Goal: Task Accomplishment & Management: Use online tool/utility

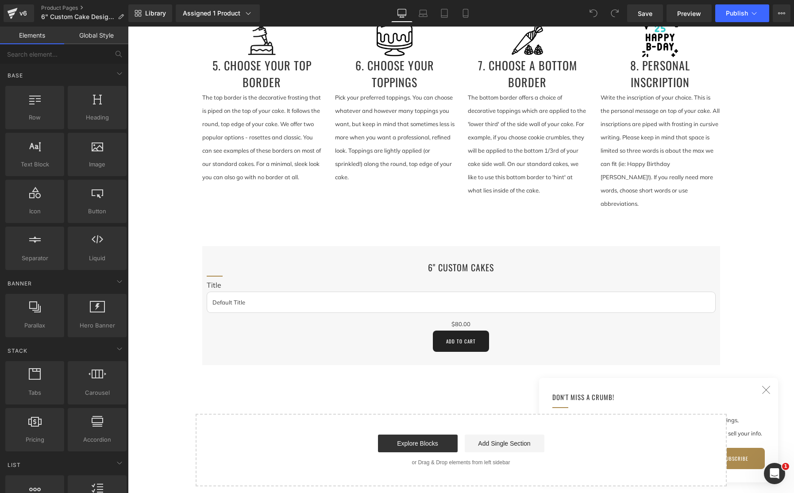
scroll to position [356, 0]
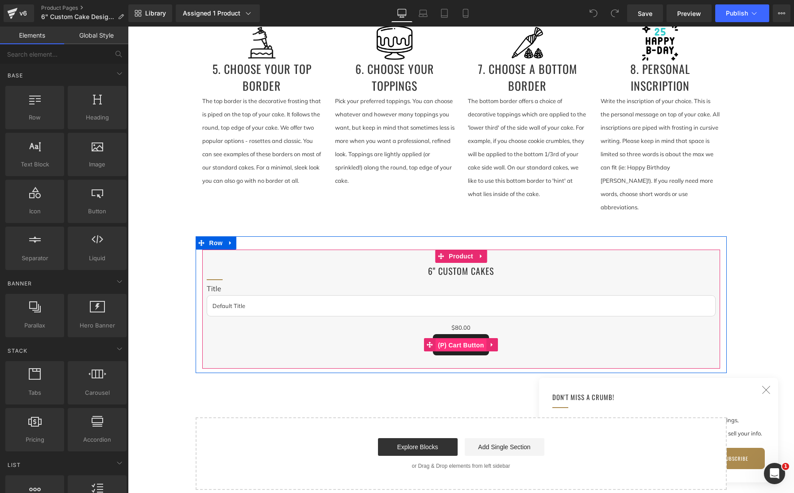
click at [461, 338] on span "(P) Cart Button" at bounding box center [460, 344] width 50 height 13
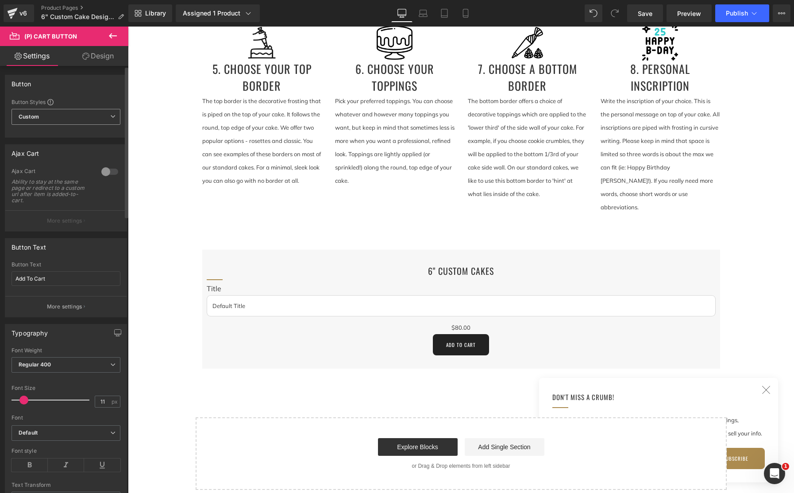
click at [110, 116] on icon at bounding box center [112, 116] width 5 height 5
click at [109, 116] on icon at bounding box center [109, 116] width 5 height 5
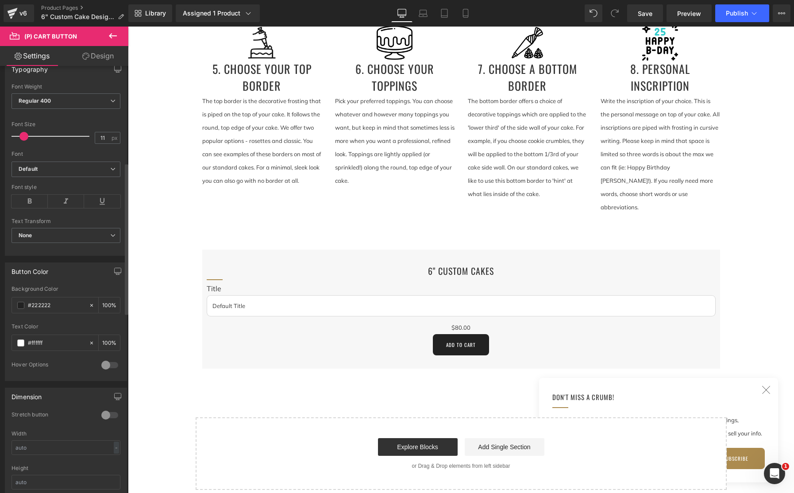
scroll to position [272, 0]
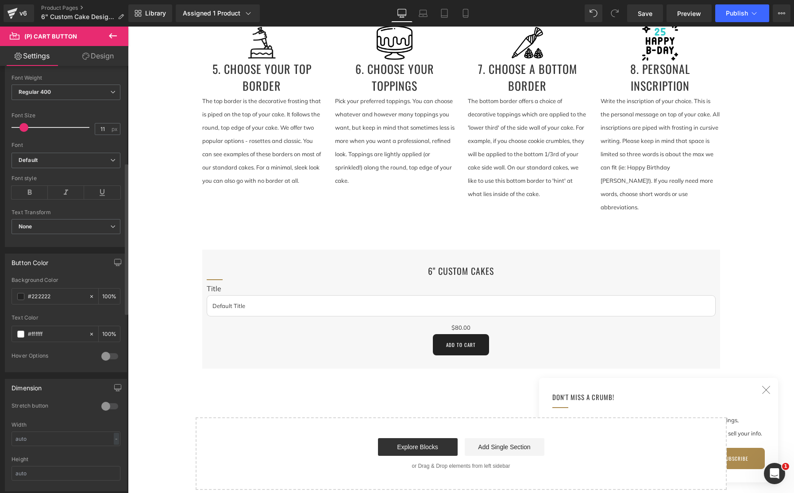
click at [104, 356] on div at bounding box center [109, 356] width 21 height 14
click at [649, 15] on span "Save" at bounding box center [644, 13] width 15 height 9
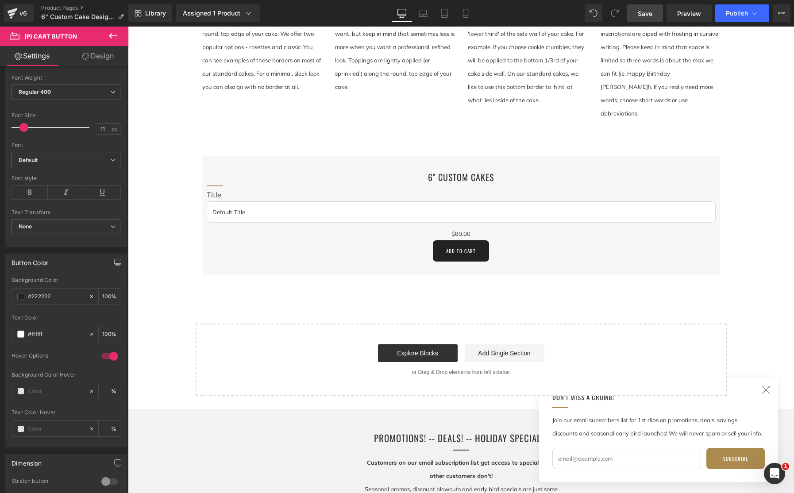
scroll to position [467, 0]
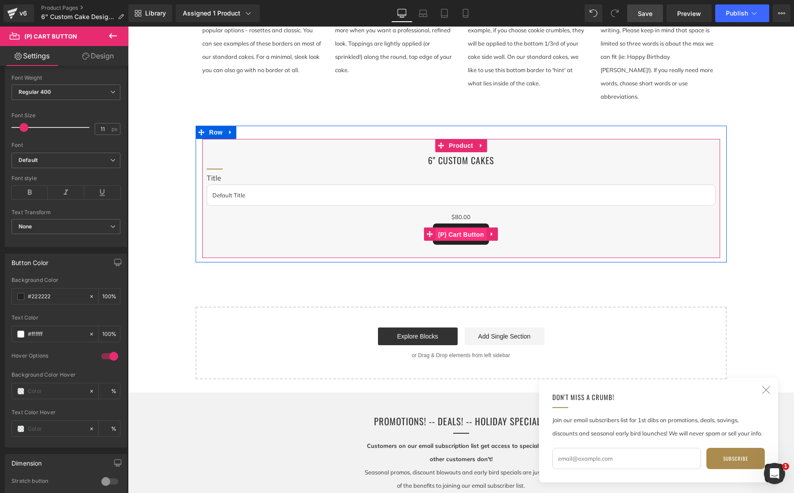
click at [472, 228] on span "(P) Cart Button" at bounding box center [460, 234] width 50 height 13
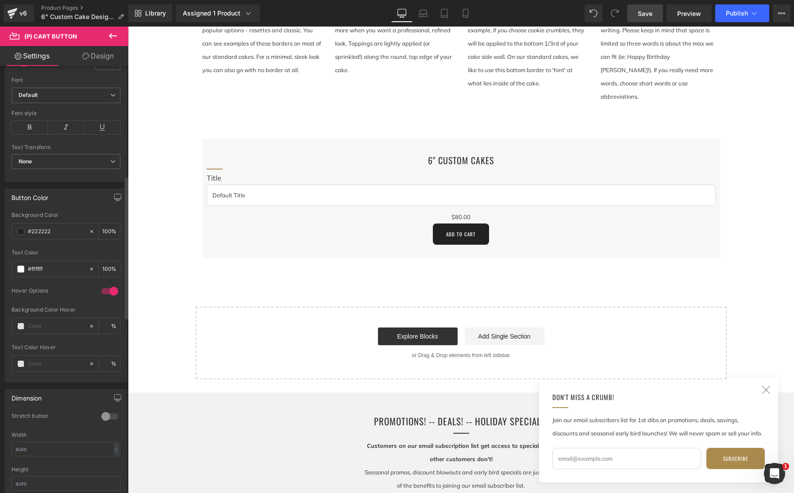
scroll to position [342, 0]
click at [20, 322] on span at bounding box center [20, 321] width 7 height 7
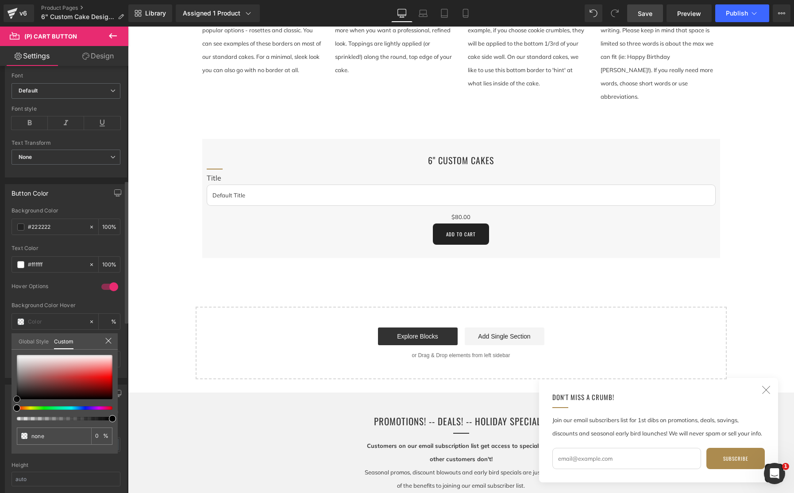
type input "#020202"
type input "100"
type input "#020202"
type input "100"
type input "#070707"
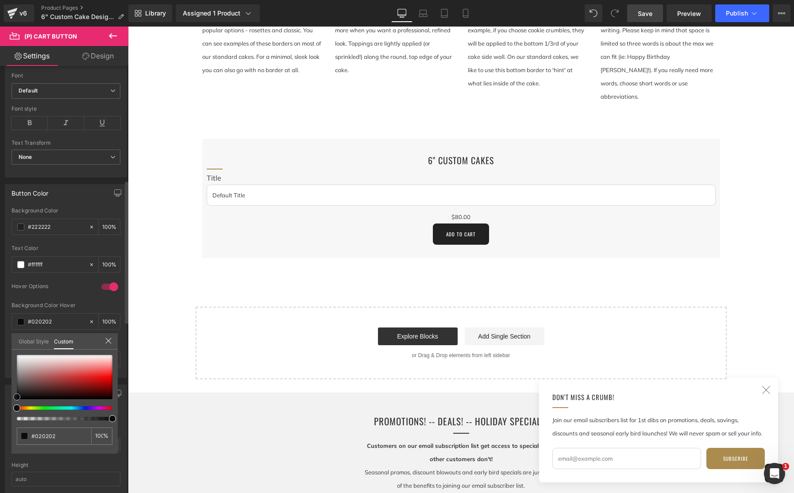
type input "#070707"
type input "#0a0a0a"
type input "#0f0f0f"
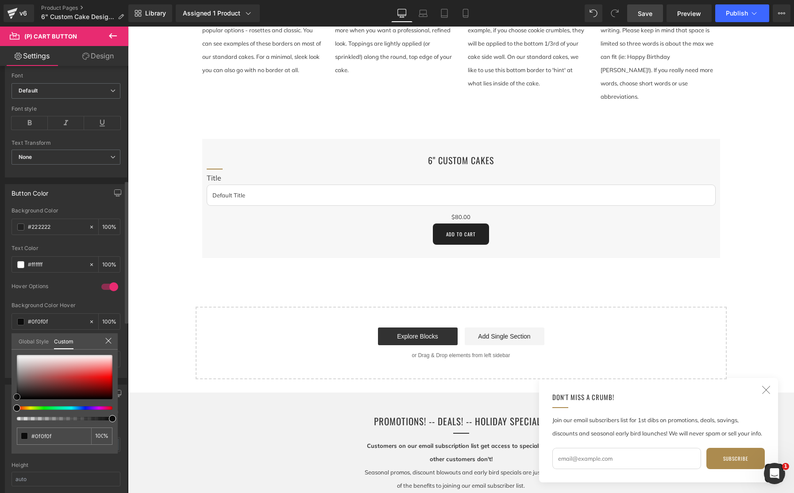
type input "#141414"
type input "#191919"
type input "#1e1e1e"
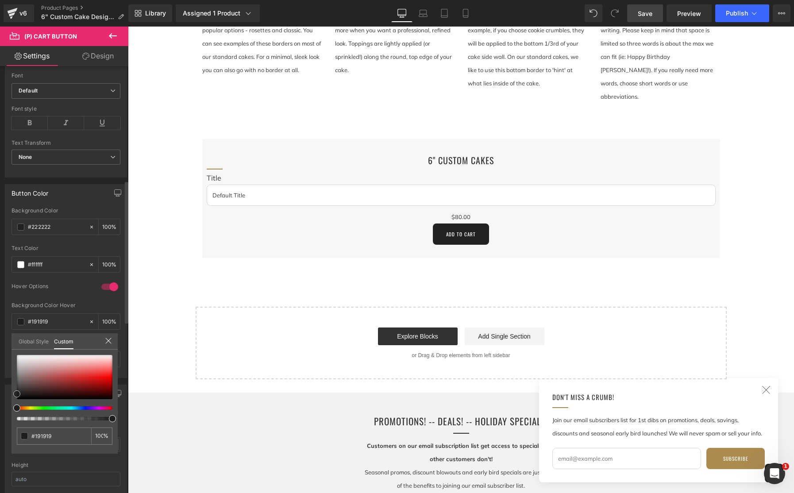
type input "#1e1e1e"
type input "#232323"
type input "#282828"
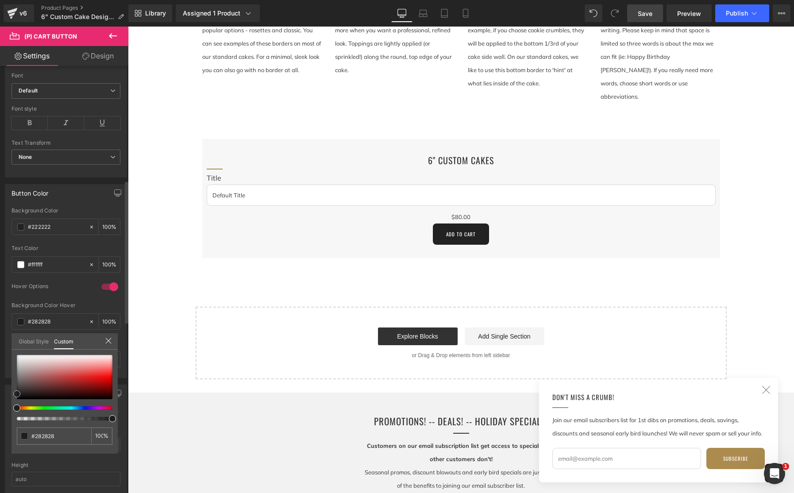
type input "#2b2b2b"
type input "#2d2d2d"
type input "#333333"
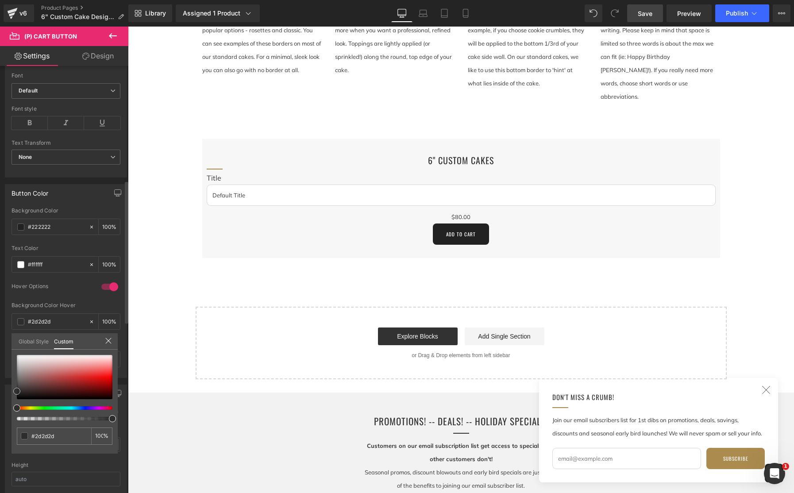
type input "#333333"
type input "#353535"
type input "#383838"
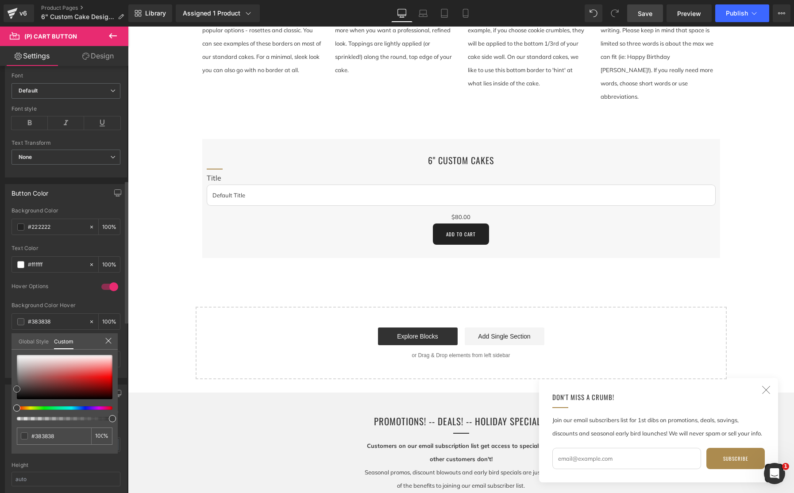
type input "#3a3a3a"
type input "#333333"
type input "#303030"
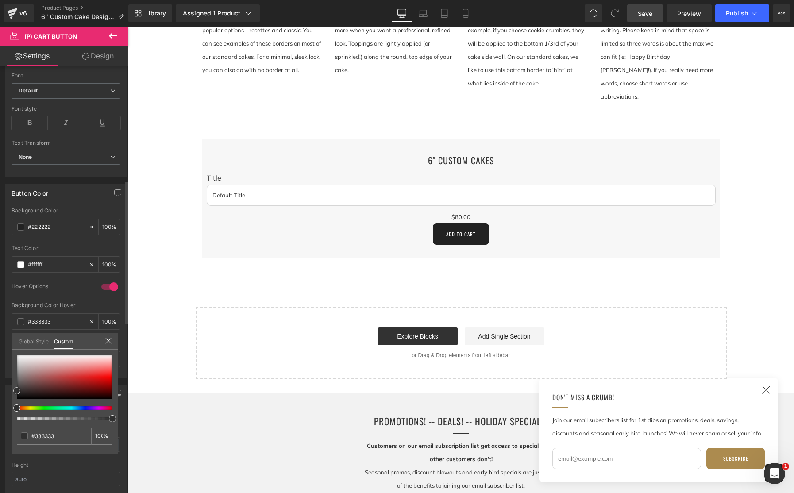
type input "#303030"
drag, startPoint x: 16, startPoint y: 398, endPoint x: 16, endPoint y: 389, distance: 8.4
click at [16, 389] on span at bounding box center [16, 390] width 7 height 7
click at [653, 14] on link "Save" at bounding box center [645, 13] width 36 height 18
click at [552, 283] on body "Skip to content facebook instagram [GEOGRAPHIC_DATA] ALL PRODUCTS ARE VEGAN, GL…" at bounding box center [461, 172] width 666 height 1224
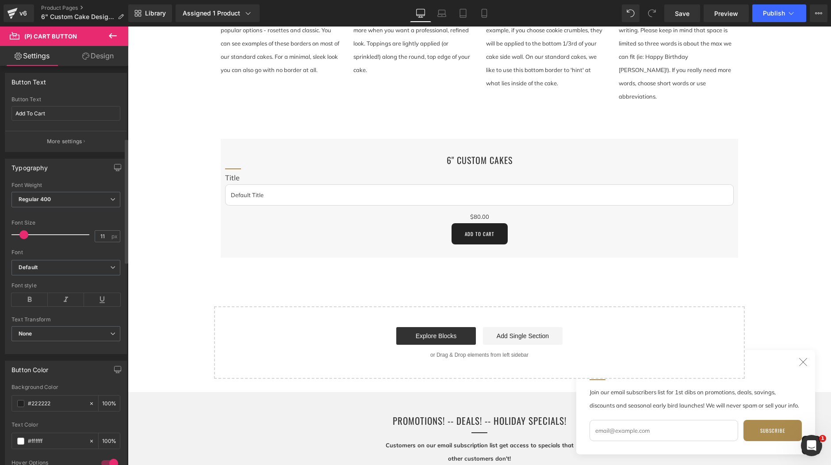
scroll to position [0, 0]
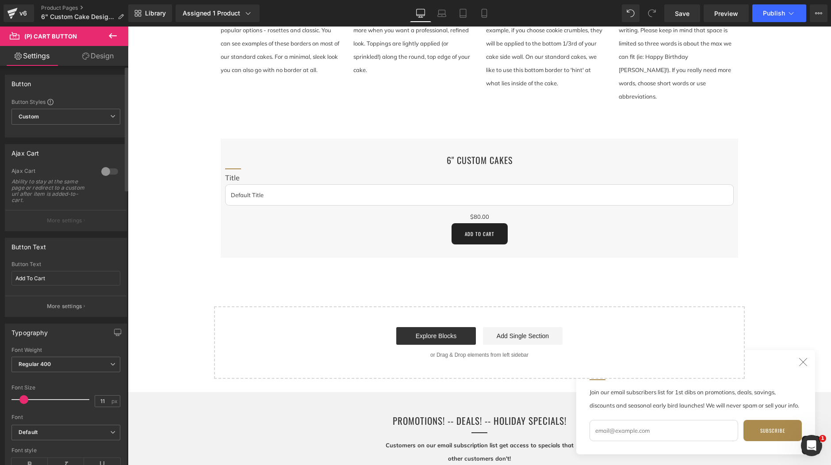
click at [105, 169] on div at bounding box center [109, 172] width 21 height 14
click at [72, 221] on p "More settings" at bounding box center [64, 221] width 35 height 8
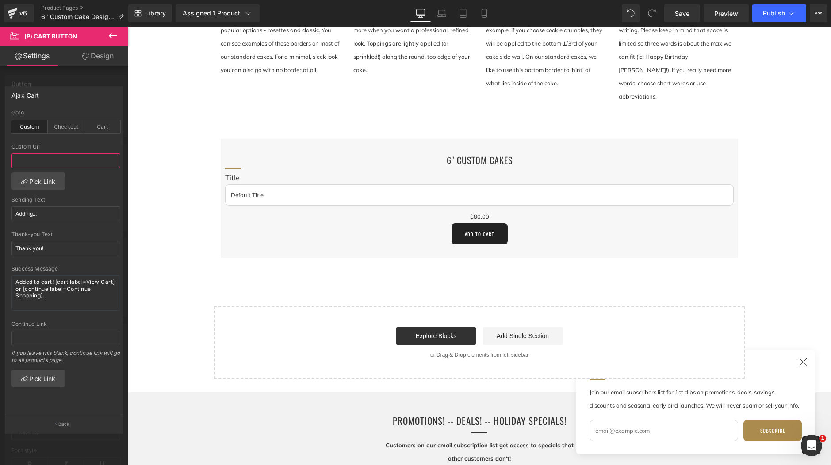
click at [66, 161] on input "text" at bounding box center [66, 160] width 109 height 15
click at [42, 377] on link "Pick Link" at bounding box center [39, 379] width 54 height 18
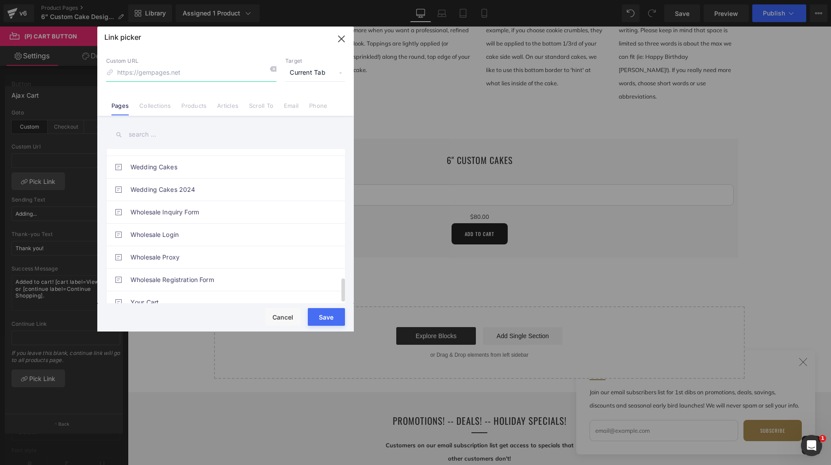
scroll to position [842, 0]
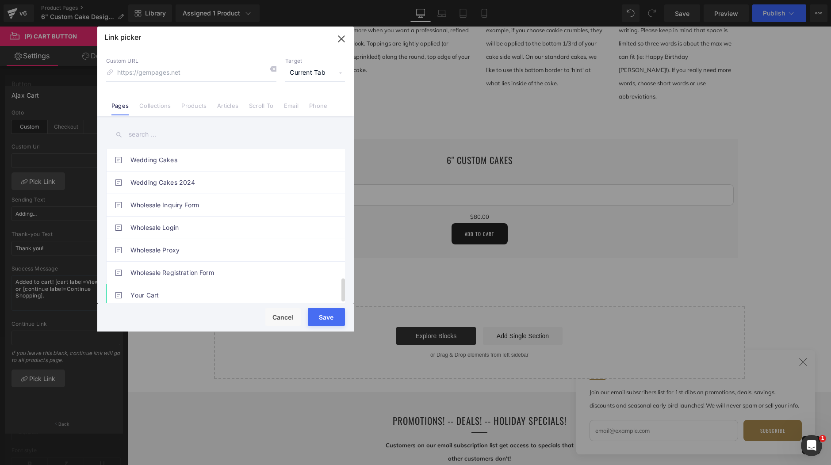
click at [150, 286] on link "Your Cart" at bounding box center [227, 295] width 195 height 22
type input "/pages/ws-cart"
click at [337, 320] on button "Save" at bounding box center [326, 317] width 37 height 18
type input "/pages/ws-cart"
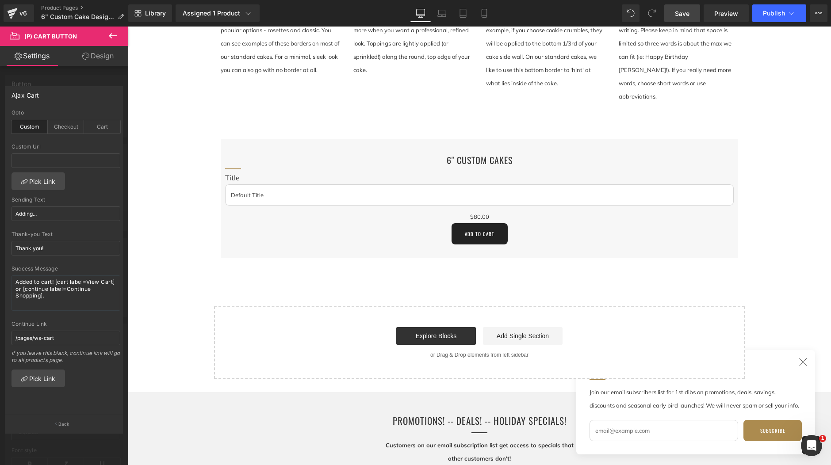
click at [685, 14] on span "Save" at bounding box center [682, 13] width 15 height 9
click at [480, 219] on body "Skip to content facebook instagram [GEOGRAPHIC_DATA] ALL PRODUCTS ARE VEGAN, GL…" at bounding box center [479, 172] width 703 height 1224
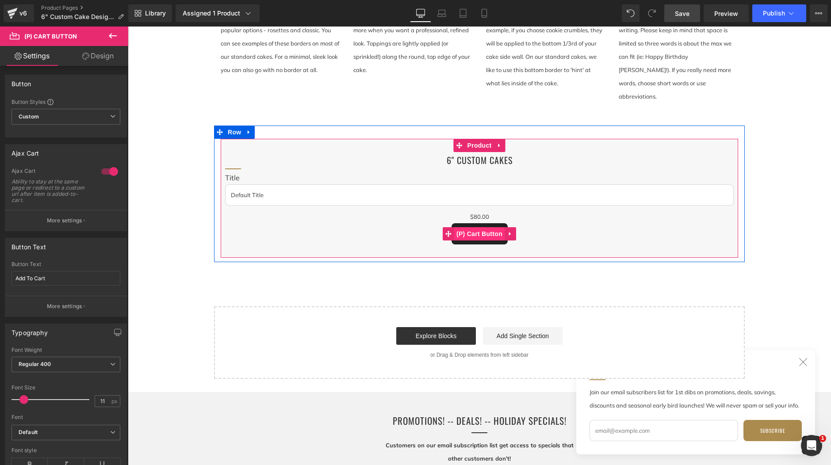
click at [495, 227] on span "(P) Cart Button" at bounding box center [479, 233] width 50 height 13
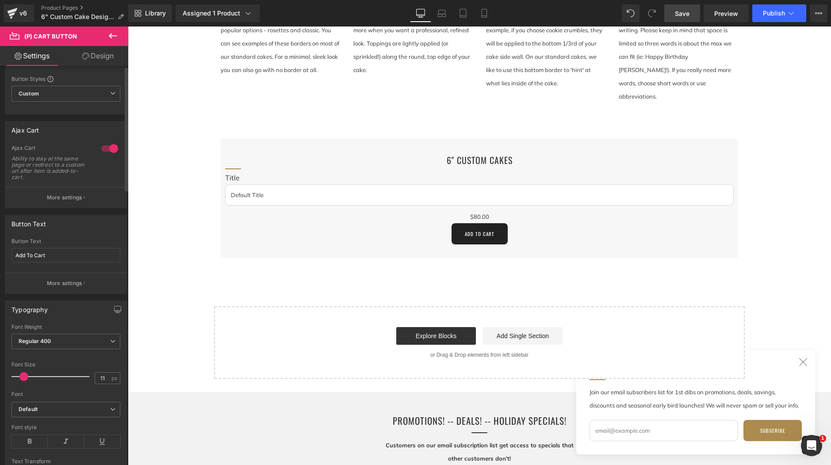
scroll to position [0, 0]
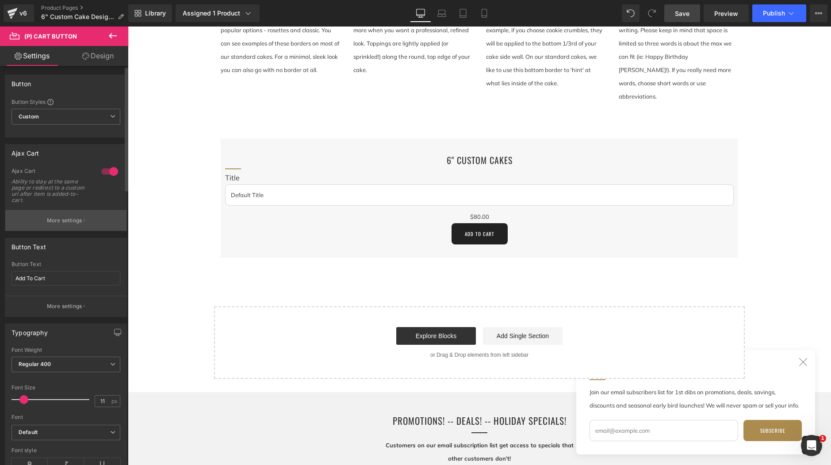
click at [78, 221] on p "More settings" at bounding box center [64, 221] width 35 height 8
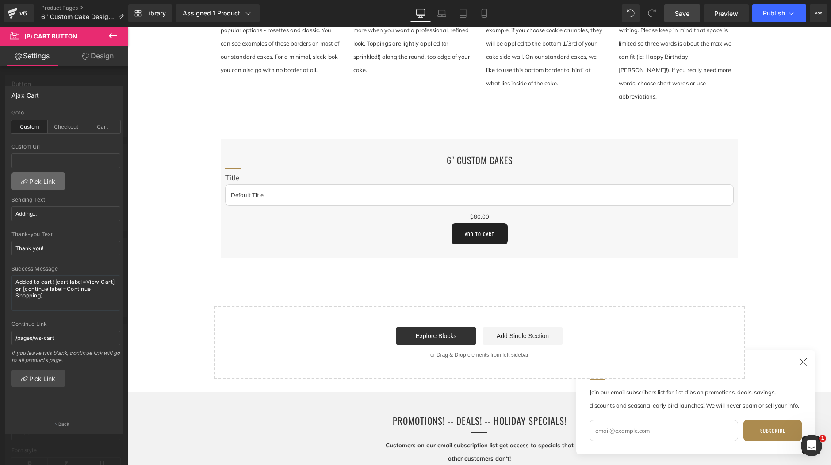
click at [38, 183] on link "Pick Link" at bounding box center [39, 182] width 54 height 18
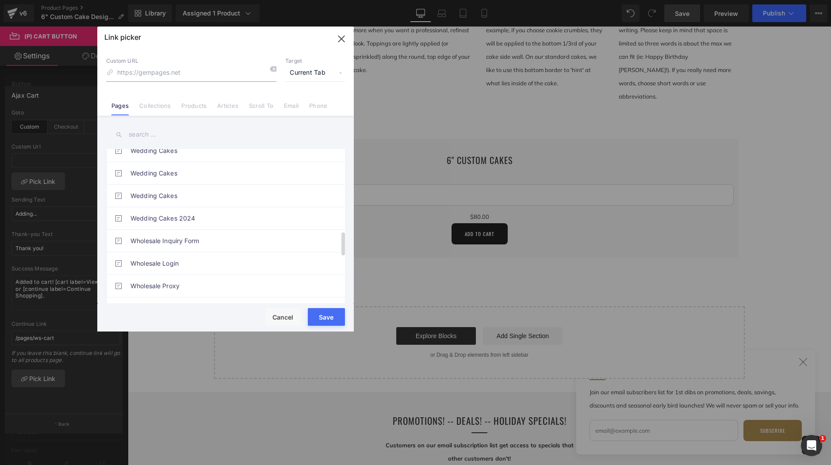
scroll to position [842, 0]
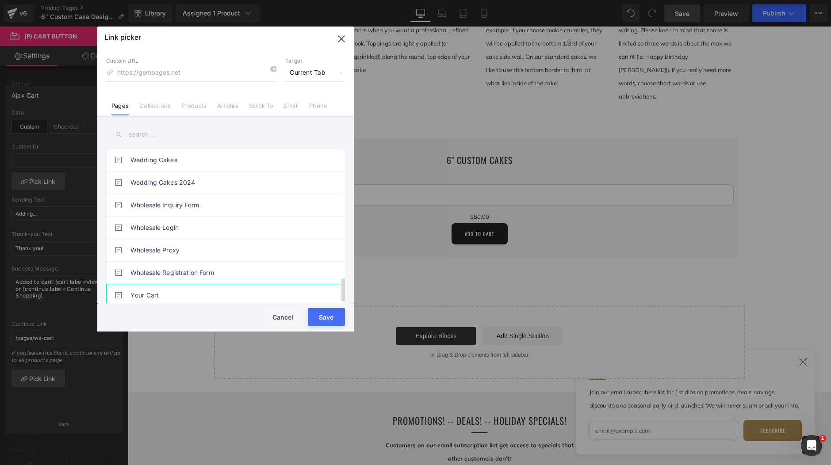
click at [151, 289] on link "Your Cart" at bounding box center [227, 295] width 195 height 22
type input "/pages/ws-cart"
click at [328, 316] on button "Save" at bounding box center [326, 317] width 37 height 18
type input "/pages/ws-cart"
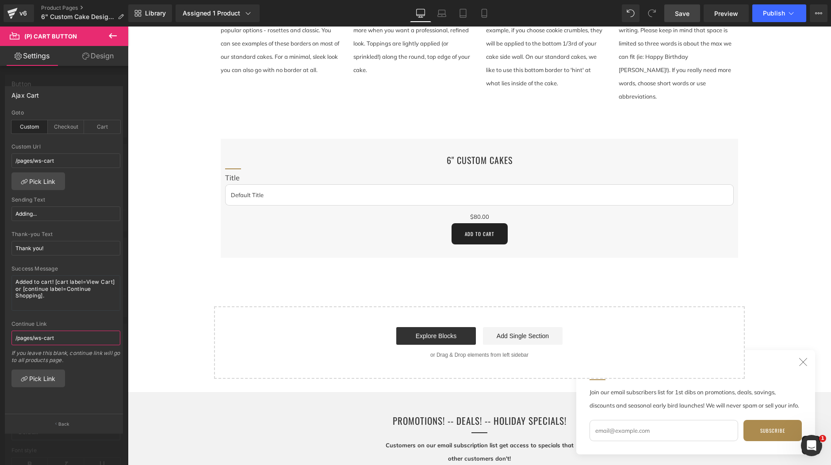
drag, startPoint x: 64, startPoint y: 339, endPoint x: -58, endPoint y: 334, distance: 121.3
click at [0, 334] on html "(P) Cart Button You are previewing how the will restyle your page. You can not …" at bounding box center [415, 232] width 831 height 465
click at [684, 16] on span "Save" at bounding box center [682, 13] width 15 height 9
click at [777, 16] on span "Publish" at bounding box center [774, 13] width 22 height 7
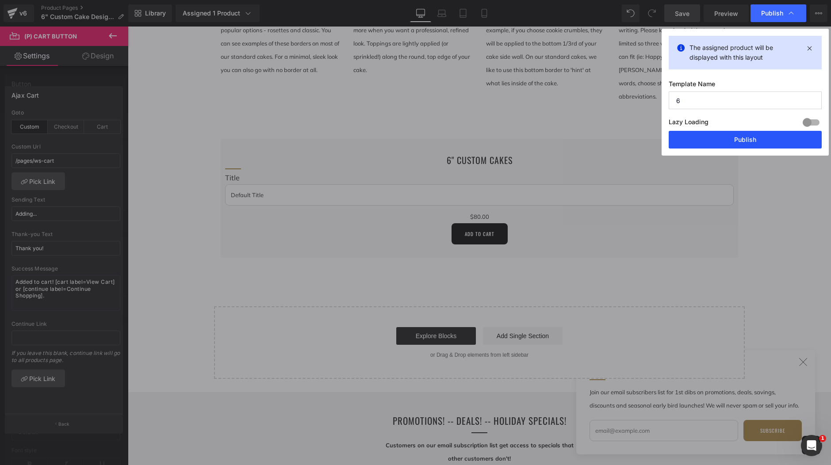
click at [768, 139] on button "Publish" at bounding box center [745, 140] width 153 height 18
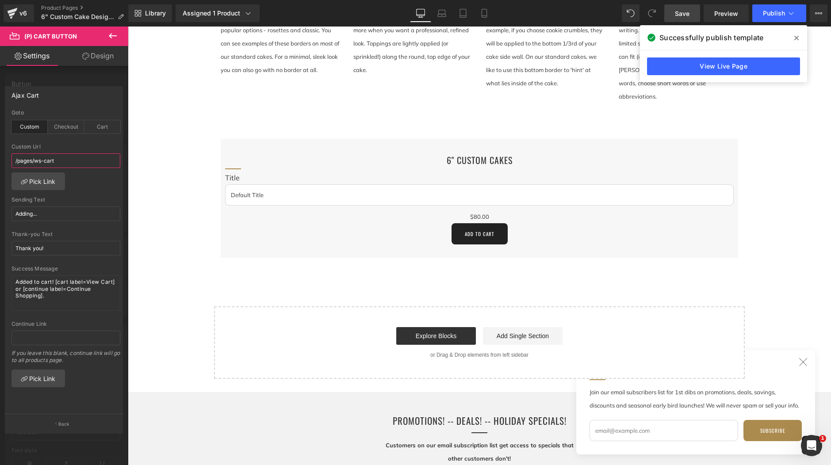
click at [71, 160] on input "/pages/ws-cart" at bounding box center [66, 160] width 109 height 15
drag, startPoint x: 32, startPoint y: 194, endPoint x: 37, endPoint y: 187, distance: 8.6
click at [33, 194] on div "custom Goto Custom Checkout Cart /pages/ws-cart Custom Url /pages/ws-cart Pick …" at bounding box center [65, 262] width 121 height 305
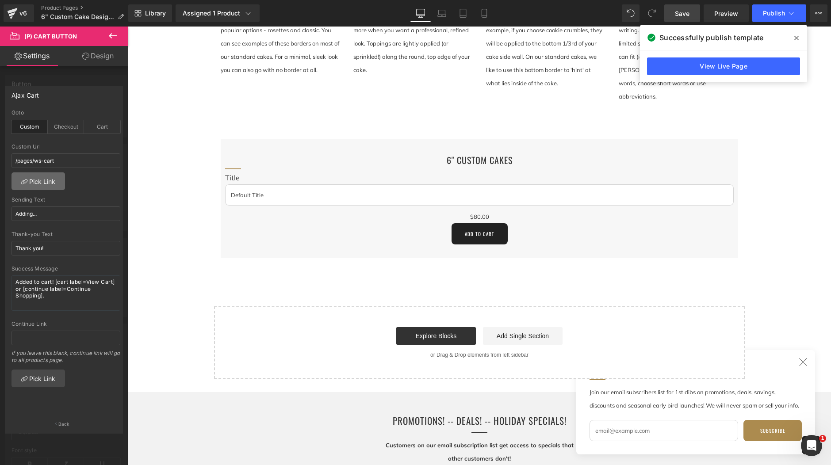
click at [39, 184] on link "Pick Link" at bounding box center [39, 182] width 54 height 18
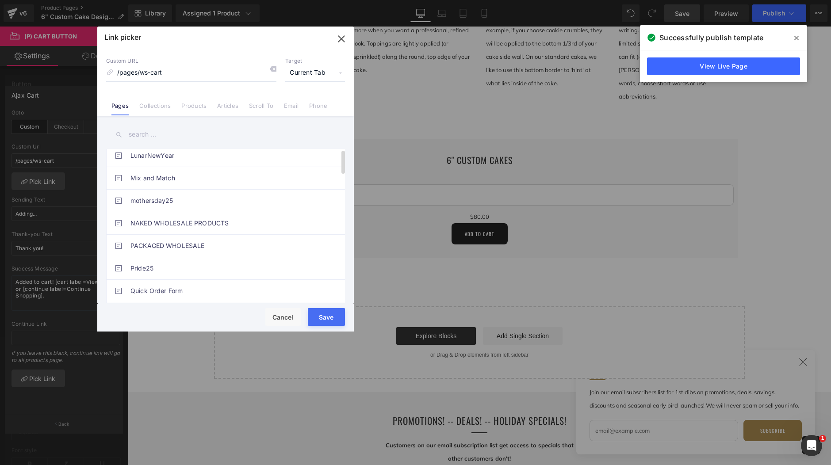
scroll to position [0, 0]
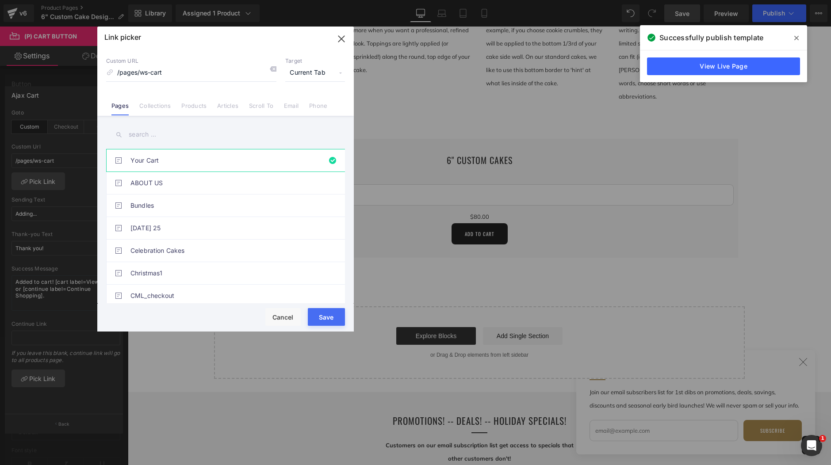
click at [152, 73] on input "/pages/ws-cart" at bounding box center [191, 73] width 170 height 17
drag, startPoint x: 196, startPoint y: 70, endPoint x: 94, endPoint y: 71, distance: 101.8
click at [78, 66] on div "Link picker Back to Library Insert Custom URL /pages/ws-cart Target Current Tab…" at bounding box center [415, 232] width 831 height 465
type input "[URL][DOMAIN_NAME]"
click at [340, 71] on span "Current Tab" at bounding box center [315, 73] width 60 height 17
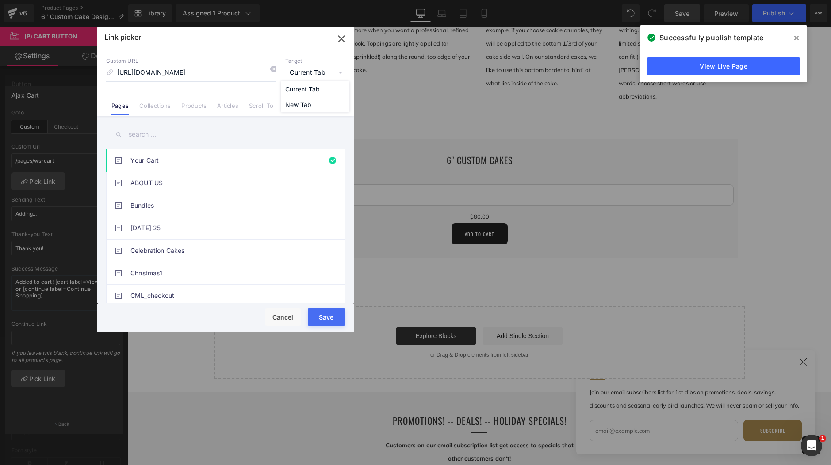
click at [340, 71] on span "Current Tab" at bounding box center [315, 73] width 60 height 17
click at [330, 317] on button "Save" at bounding box center [326, 317] width 37 height 18
type input "[URL][DOMAIN_NAME]"
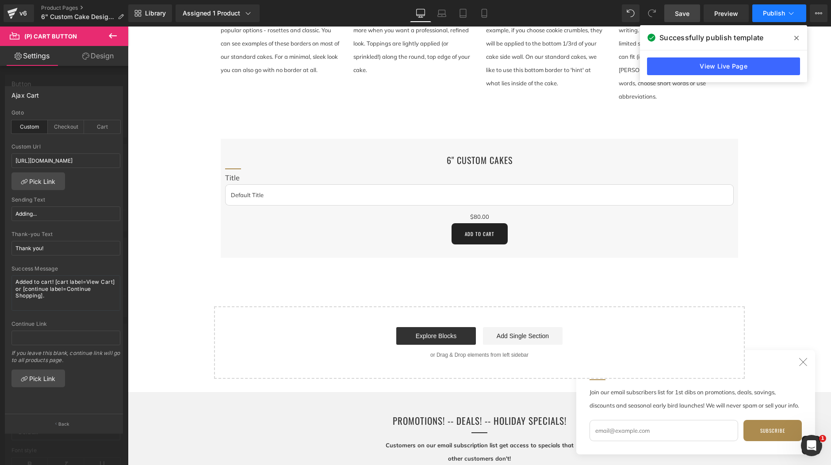
click at [787, 11] on button "Publish" at bounding box center [779, 13] width 54 height 18
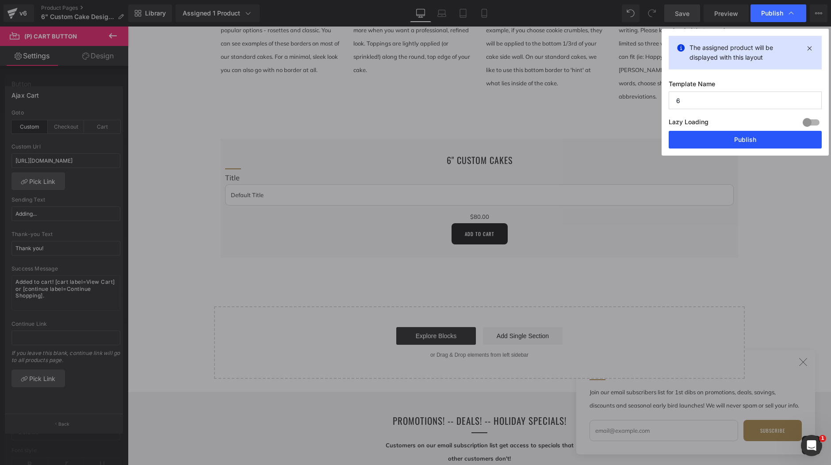
drag, startPoint x: 759, startPoint y: 142, endPoint x: 631, endPoint y: 114, distance: 130.5
click at [759, 142] on button "Publish" at bounding box center [745, 140] width 153 height 18
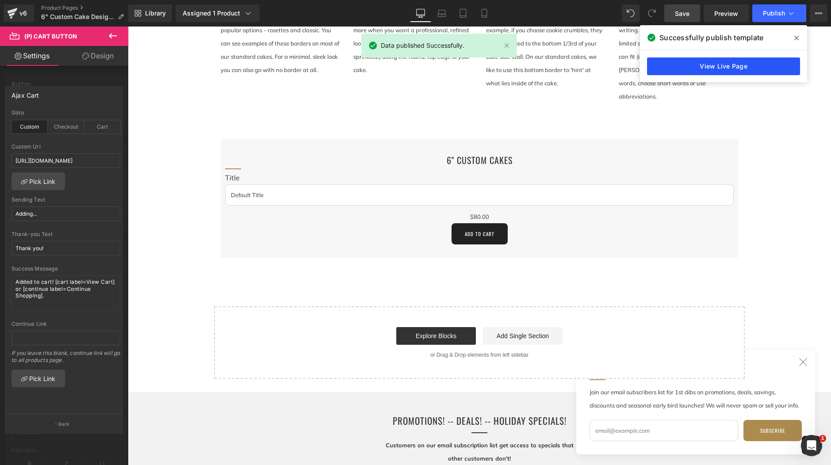
click at [735, 67] on link "View Live Page" at bounding box center [723, 67] width 153 height 18
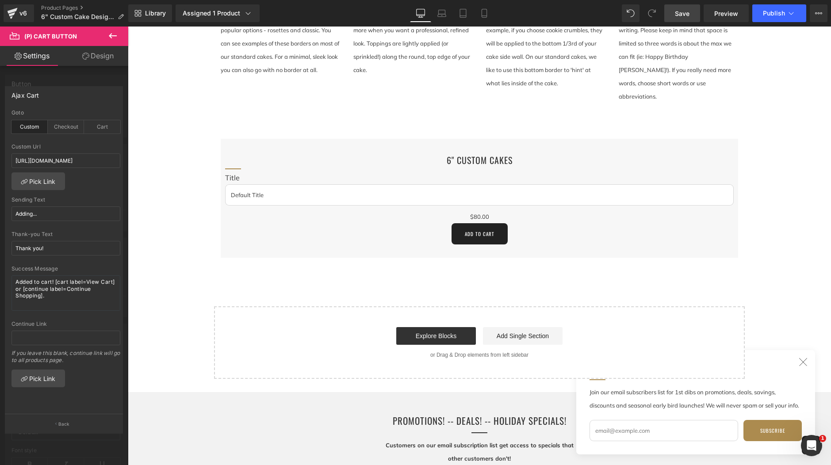
click at [496, 223] on body "Skip to content facebook instagram [GEOGRAPHIC_DATA] ALL PRODUCTS ARE VEGAN, GL…" at bounding box center [479, 172] width 703 height 1224
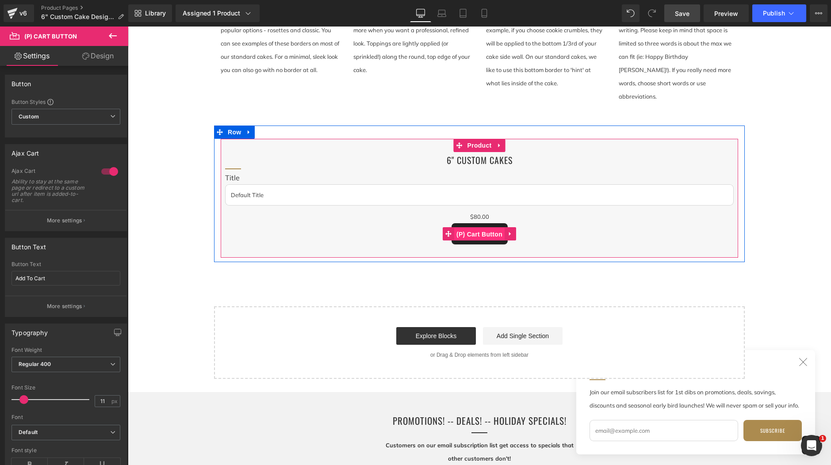
click at [489, 228] on span "(P) Cart Button" at bounding box center [479, 234] width 50 height 13
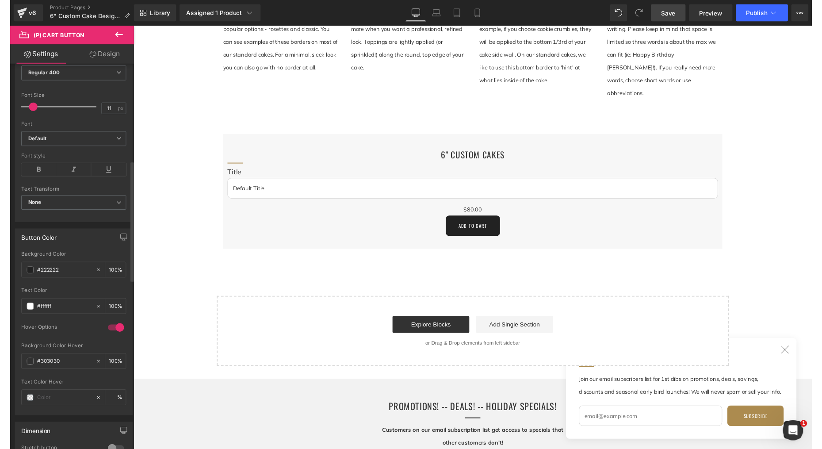
scroll to position [356, 0]
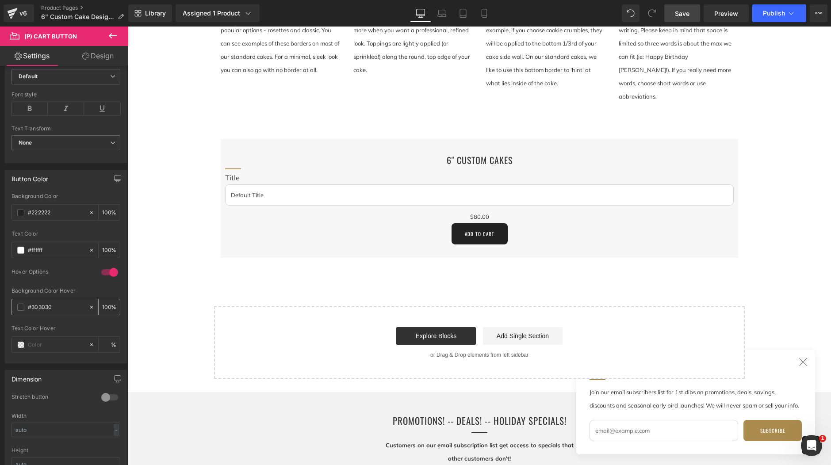
click at [56, 307] on input "#303030" at bounding box center [56, 308] width 57 height 10
click at [19, 308] on span at bounding box center [20, 307] width 7 height 7
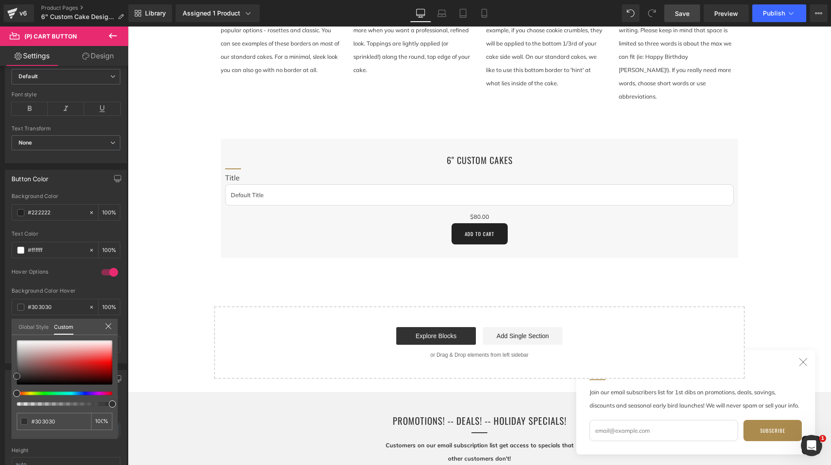
type input "#423838"
type input "#423c3c"
type input "#474747"
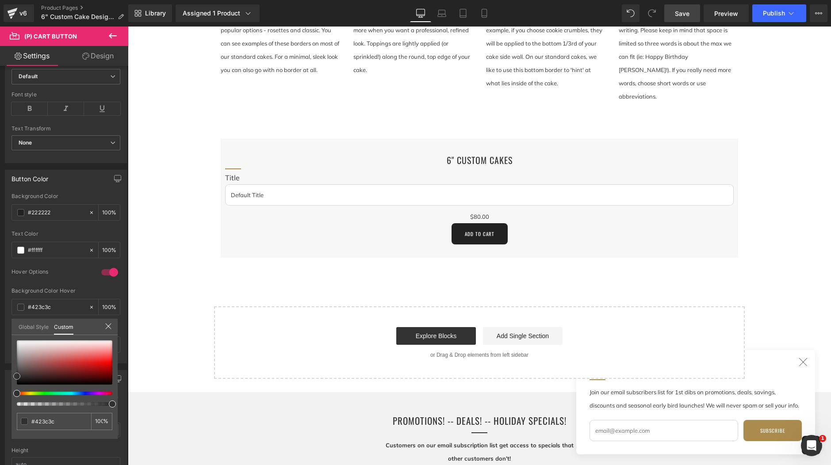
type input "#474747"
type input "#515151"
type input "#5e5e5e"
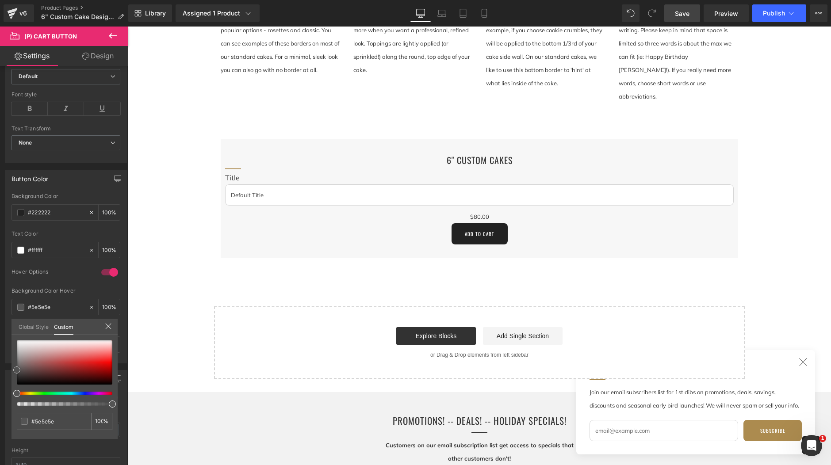
type input "#666666"
type input "#707070"
type input "#7a7a7a"
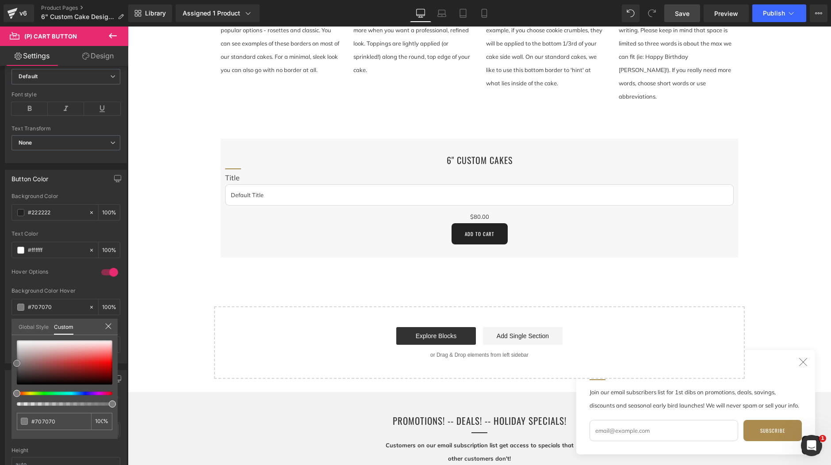
type input "#7a7a7a"
type input "#7f7f7f"
type input "#7c7c7c"
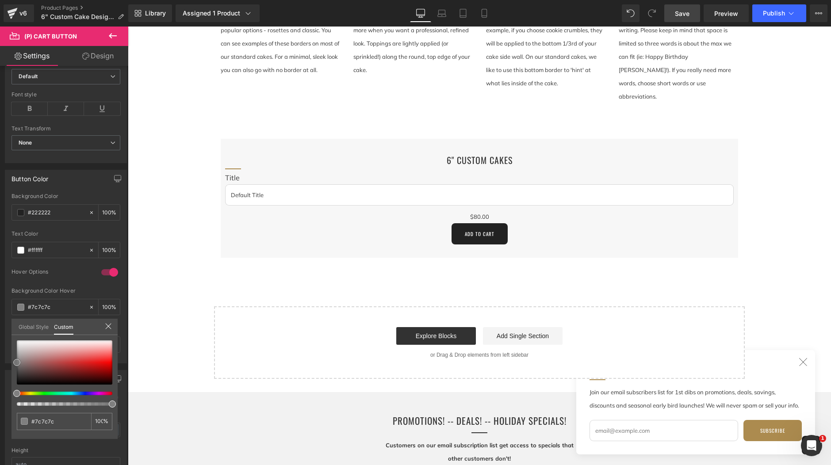
type input "#757575"
type input "#686868"
type input "#636363"
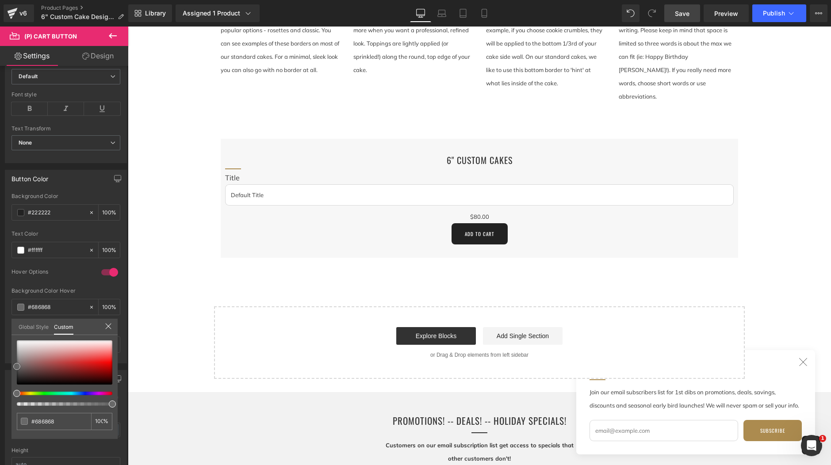
type input "#636363"
type input "#606060"
type input "#5e5e5e"
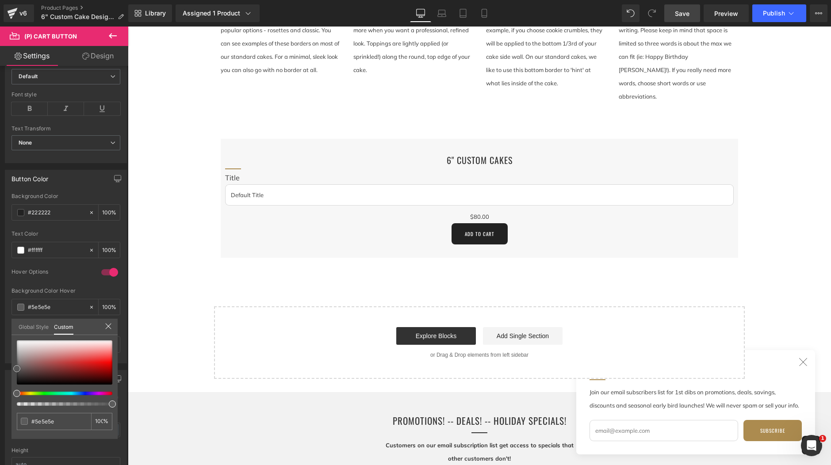
type input "#5b5b5b"
type input "#515151"
drag, startPoint x: 26, startPoint y: 374, endPoint x: 15, endPoint y: 373, distance: 11.1
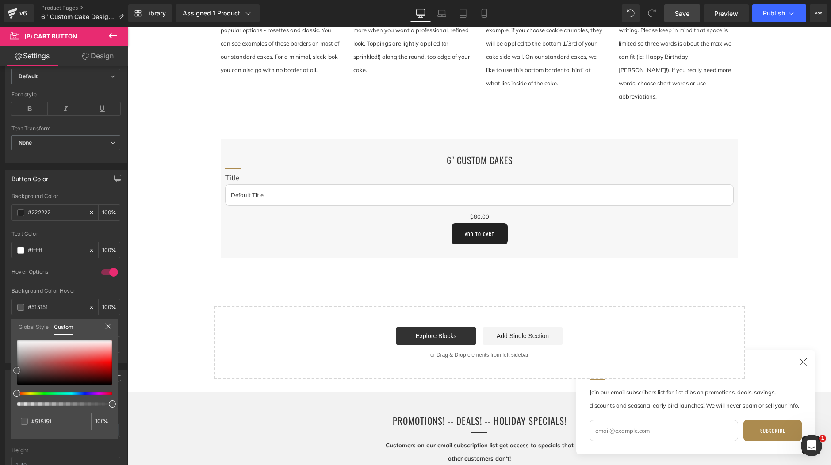
click at [10, 364] on div "Button Color #222222 Background Color #222222 100 % #ffffff Text Color #ffffff …" at bounding box center [66, 263] width 132 height 200
drag, startPoint x: 19, startPoint y: 395, endPoint x: 25, endPoint y: 395, distance: 6.7
click at [25, 395] on span at bounding box center [26, 393] width 7 height 7
type input "#dc992c"
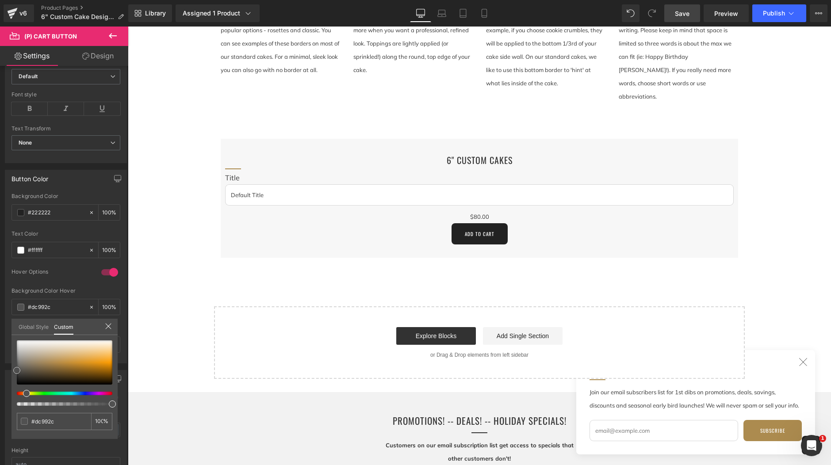
click at [85, 362] on div at bounding box center [65, 363] width 96 height 44
type input "#8f6218"
click at [85, 370] on div at bounding box center [65, 363] width 96 height 44
type input "#cb830f"
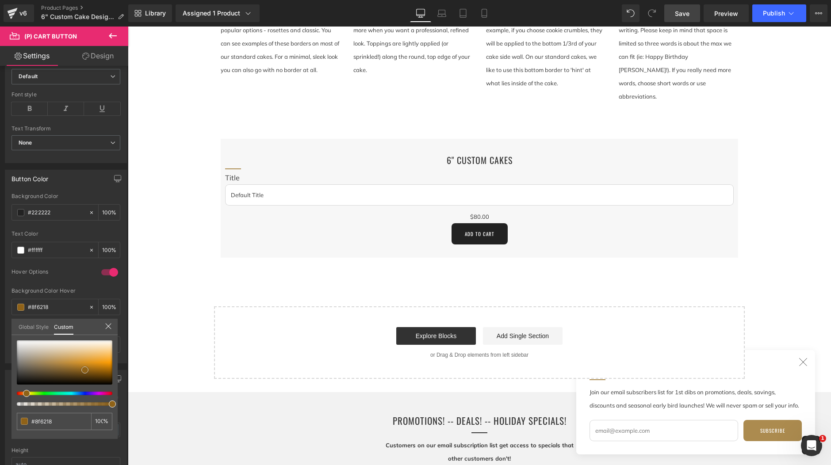
type input "#cb830f"
click at [98, 366] on div at bounding box center [65, 363] width 96 height 44
type input "#c27f13"
type input "#8f6013"
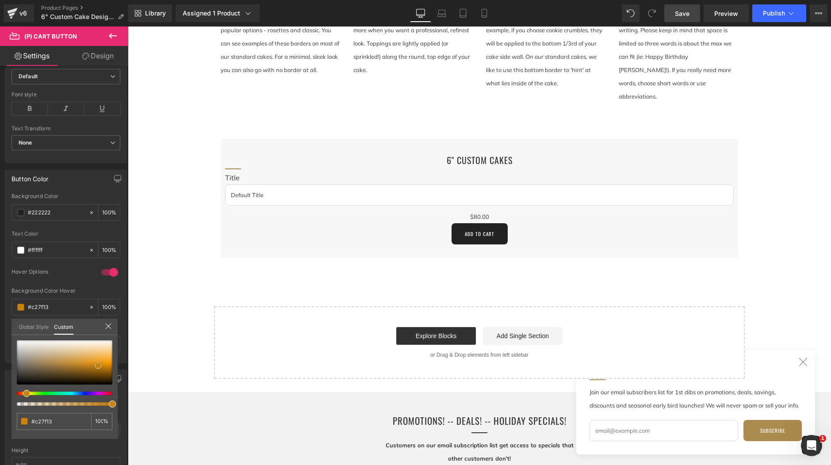
type input "#8f6013"
type input "#7a5313"
type input "#6c4a13"
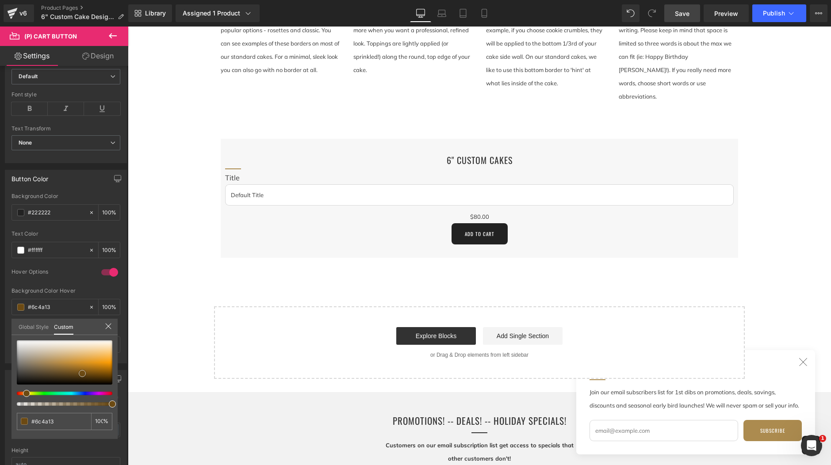
type input "#6a4915"
type input "#6d4c17"
type input "#77541c"
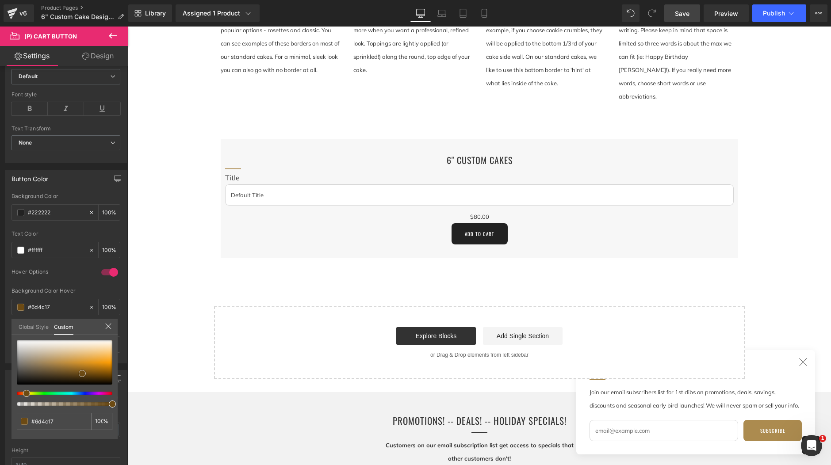
type input "#77541c"
type input "#805c22"
type input "#936a29"
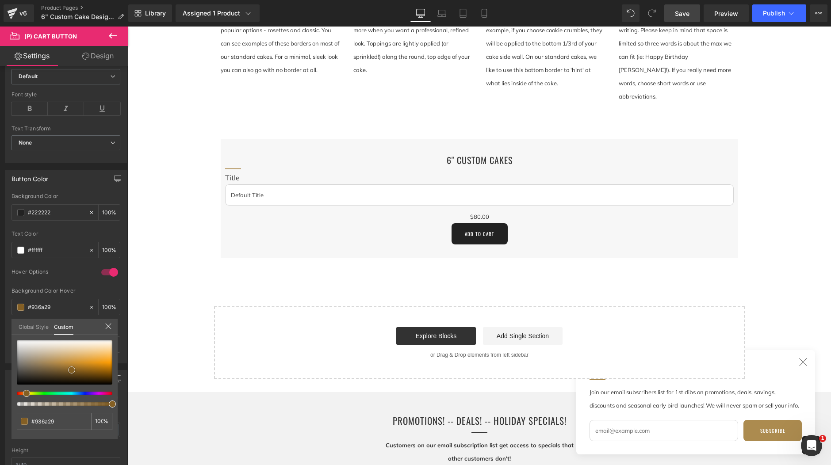
type input "#976d2a"
type input "#a0732b"
type input "#b68433"
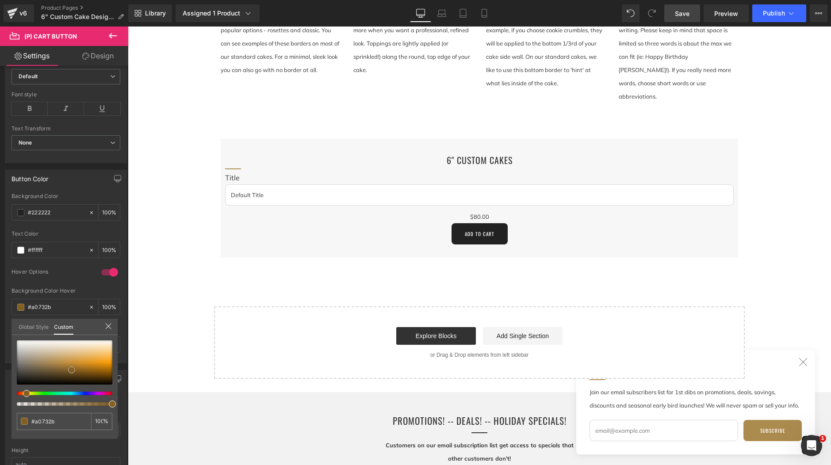
type input "#b68433"
type input "#c28d36"
type input "#c69038"
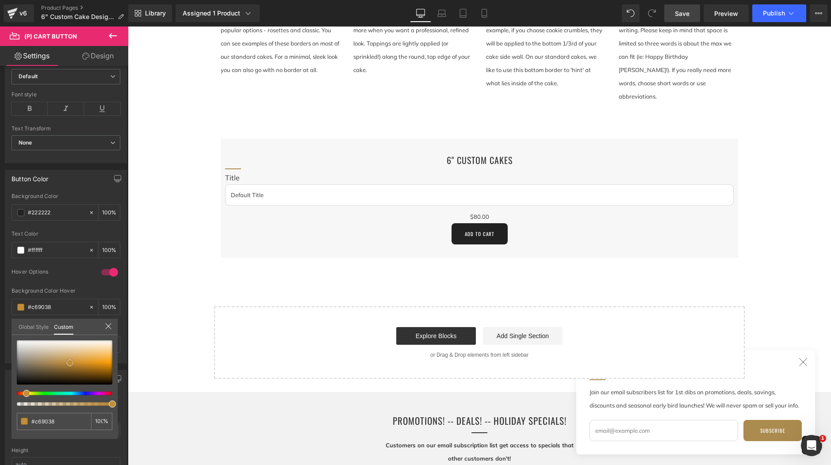
type input "#c58f39"
type input "#c08c39"
type input "#af8035"
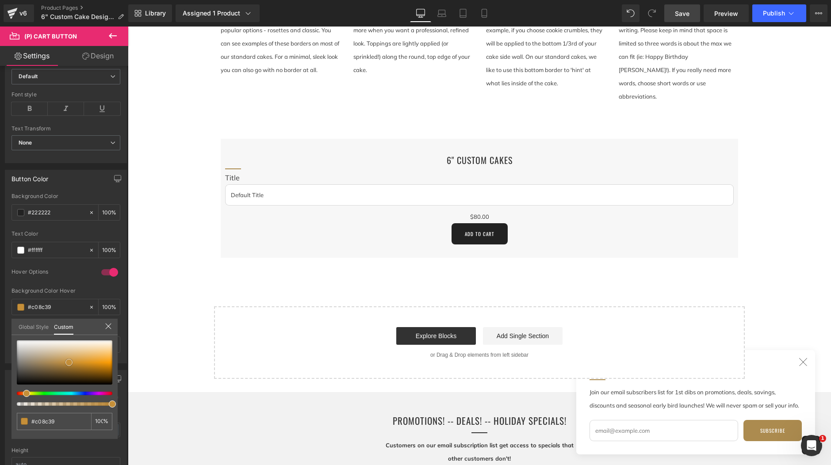
type input "#af8035"
type input "#a37832"
type input "#9b7230"
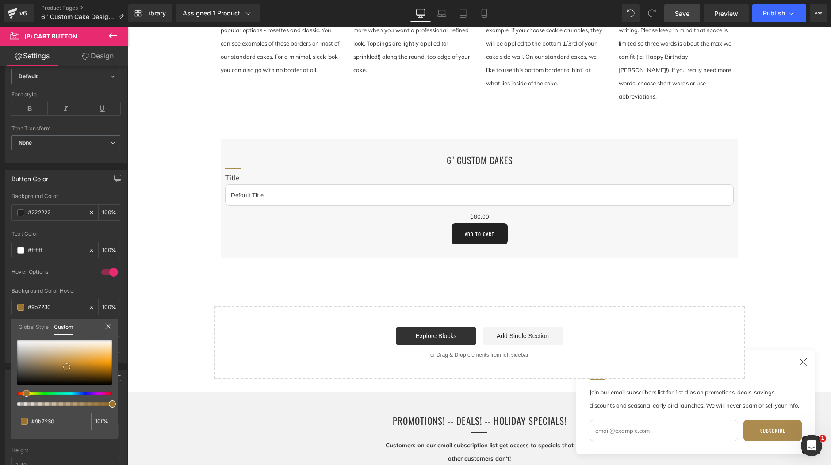
type input "#986f2e"
type input "#977134"
type input "#967135"
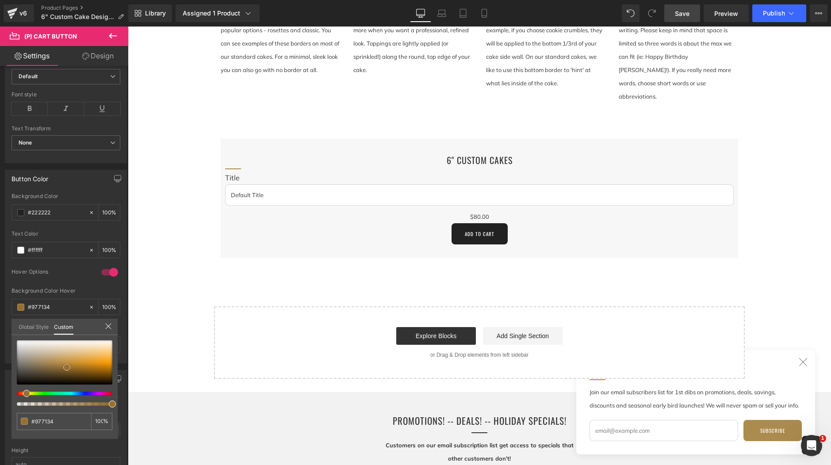
type input "#967135"
type input "#9e7737"
type input "#a27939"
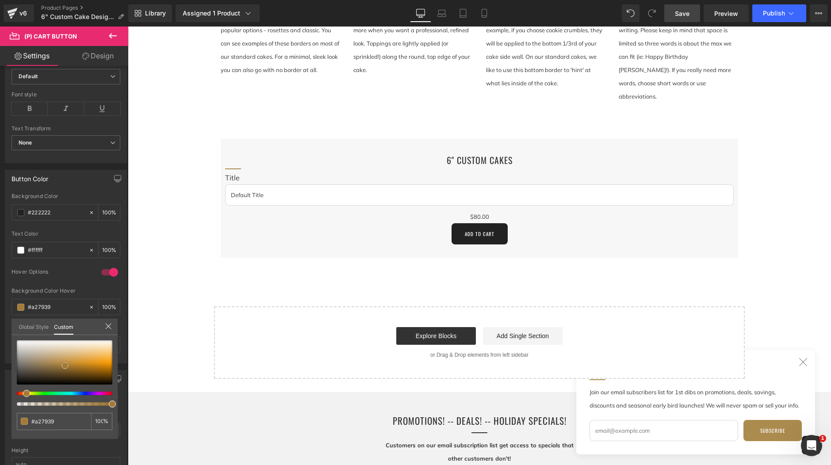
type input "#a47a36"
type input "#a57a35"
type input "#a07735"
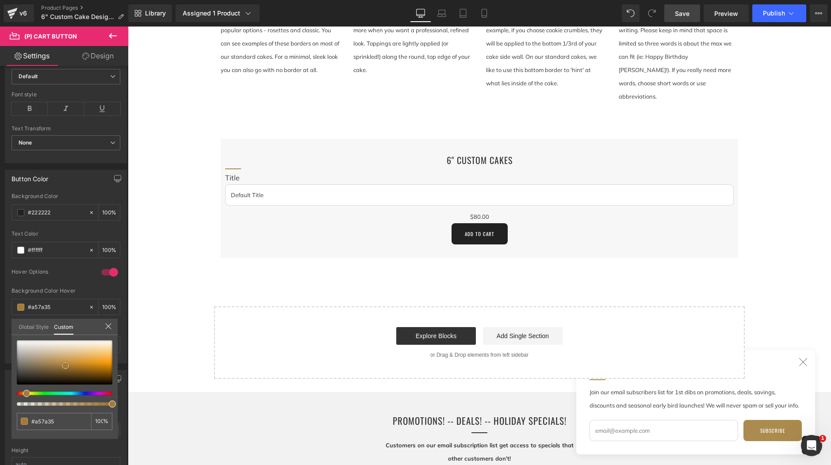
type input "#a07735"
type input "#9a7436"
type input "#997437"
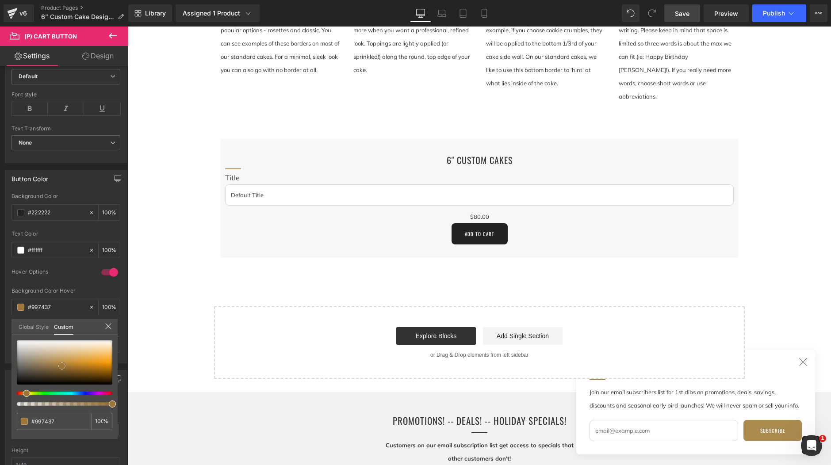
type input "#9d7638"
type input "#a1793a"
type input "#a47c3b"
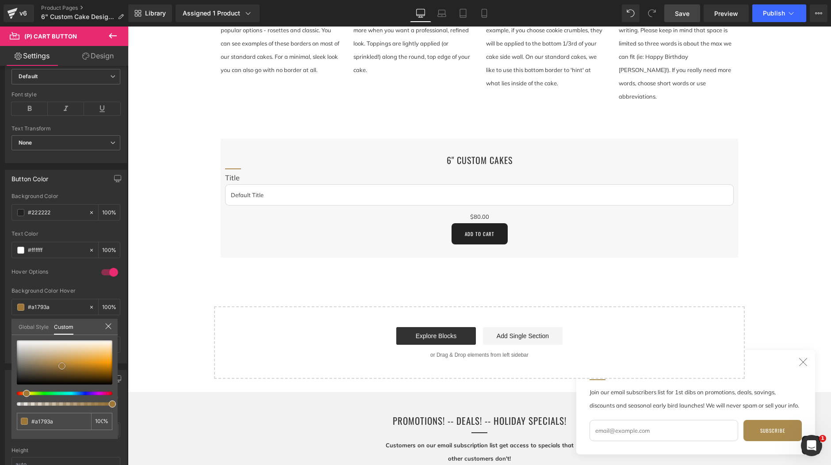
type input "#a47c3b"
type input "#a1793a"
drag, startPoint x: 86, startPoint y: 372, endPoint x: 62, endPoint y: 366, distance: 24.8
click at [62, 366] on div at bounding box center [65, 363] width 96 height 44
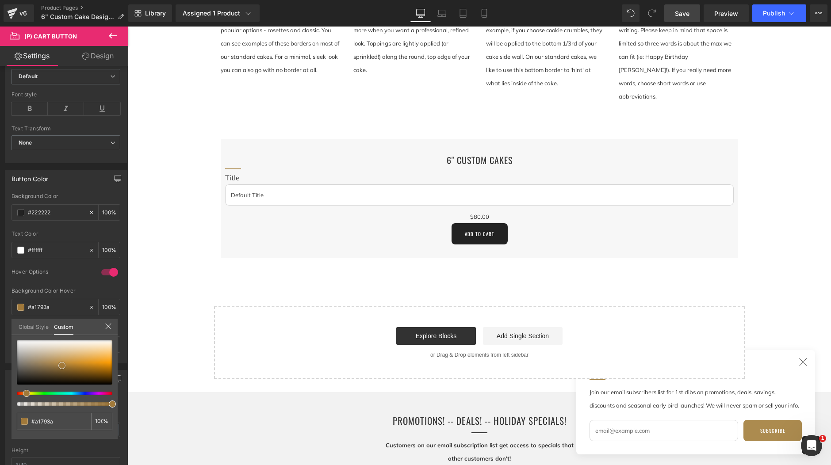
type input "#a27939"
type input "#a67c3a"
type input "#a47c3b"
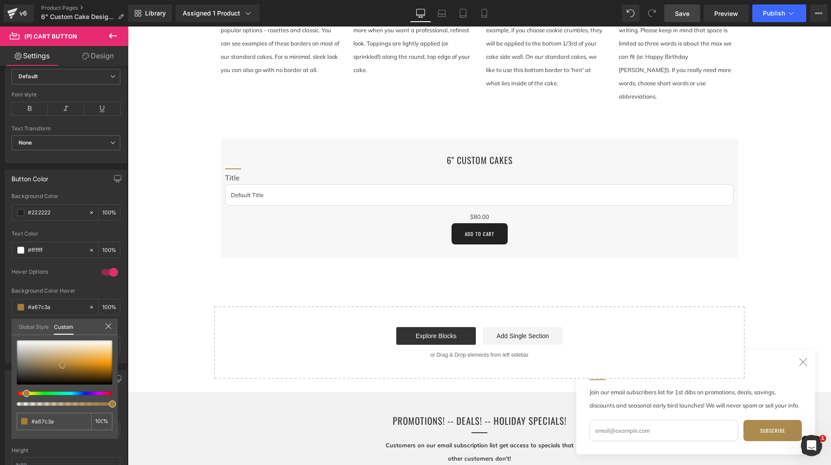
type input "#a47c3b"
type input "#a37c3c"
type input "#a77f3d"
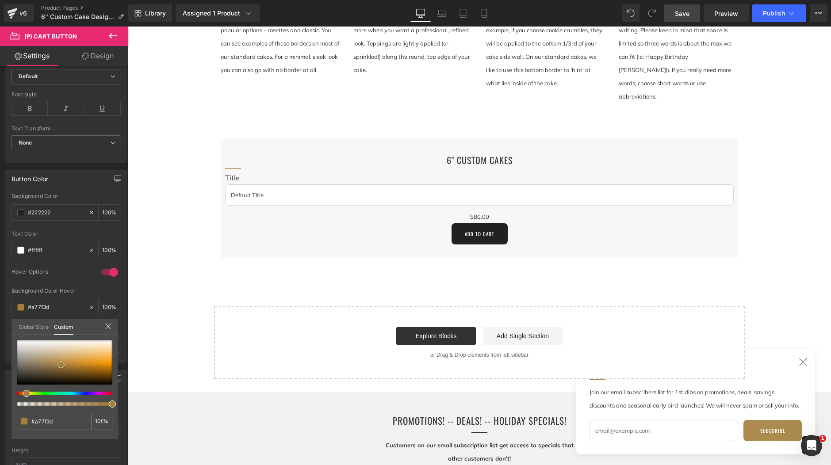
type input "#a87f3c"
type input "#a97f3b"
type input "#aa7f3a"
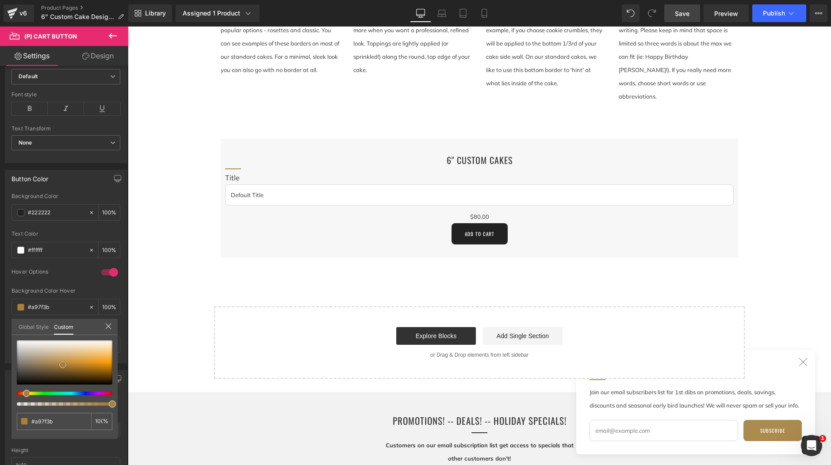
type input "#aa7f3a"
type input "#af823a"
type input "#b3853b"
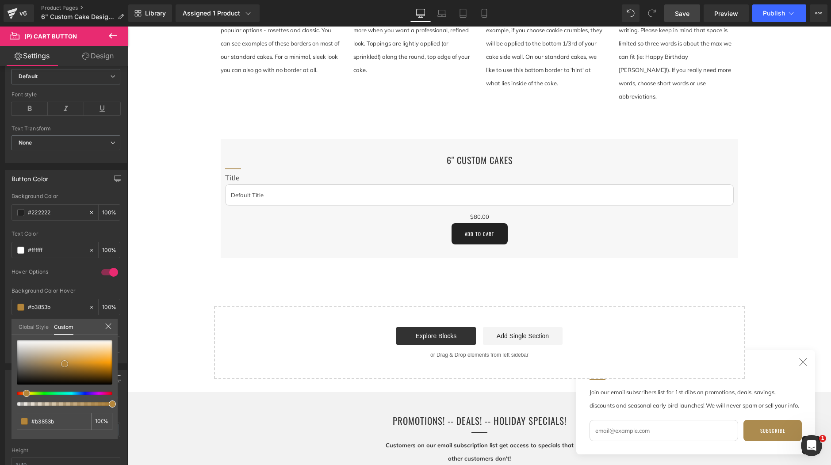
type input "#b7883d"
type input "#bb8b3e"
type input "#bf8e3f"
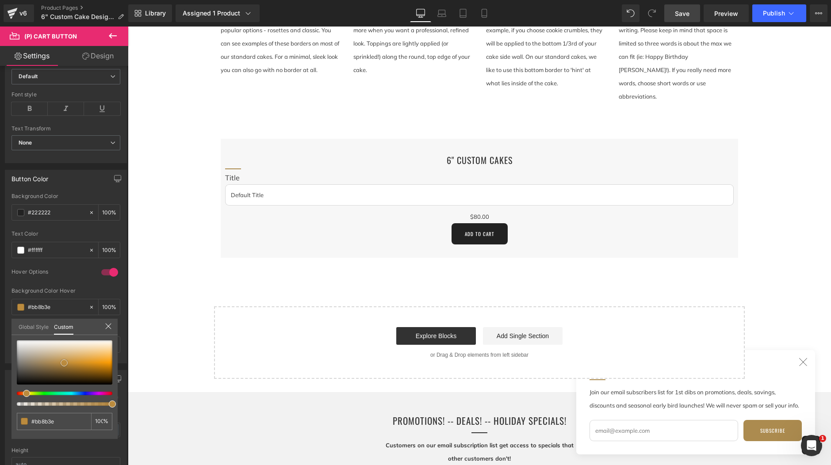
type input "#bf8e3f"
type input "#bf9044"
type input "#be9046"
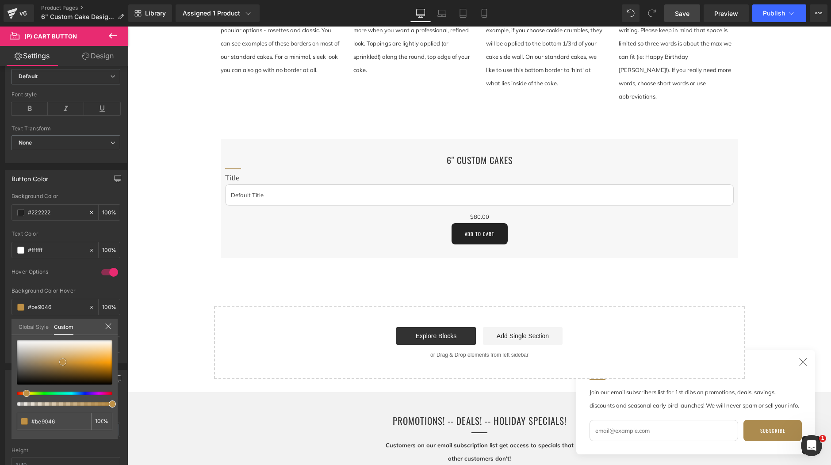
type input "#bc8d42"
type input "#b78a42"
type input "#b5883f"
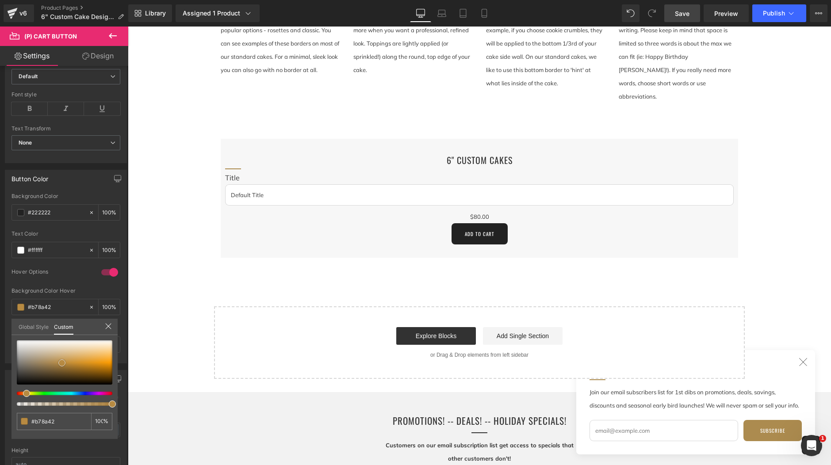
type input "#b5883f"
type input "#b1853e"
type input "#b2853d"
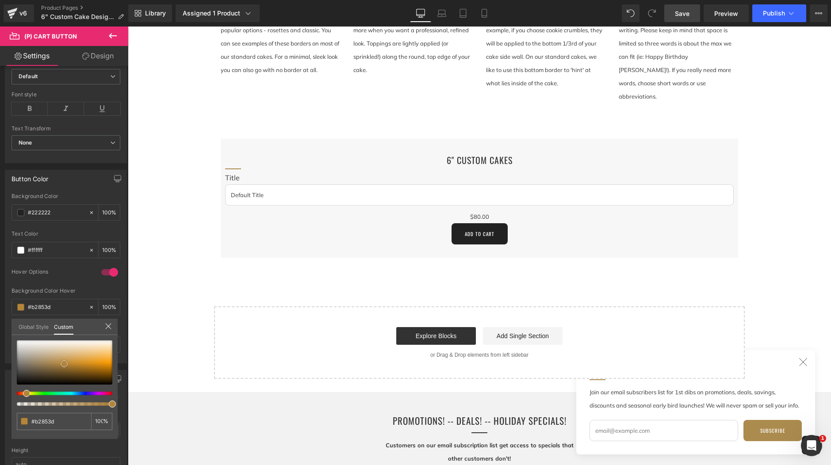
type input "#b3853b"
type input "#b7883d"
type input "#b8883b"
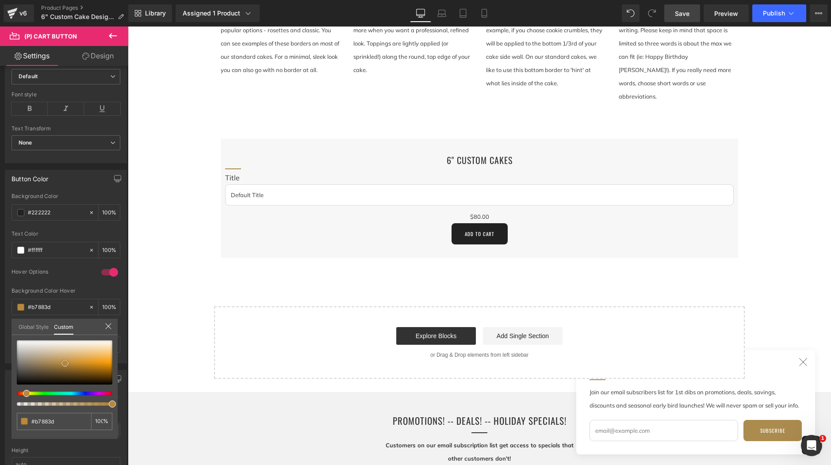
type input "#b8883b"
type input "#bc8b3d"
type input "#b8883b"
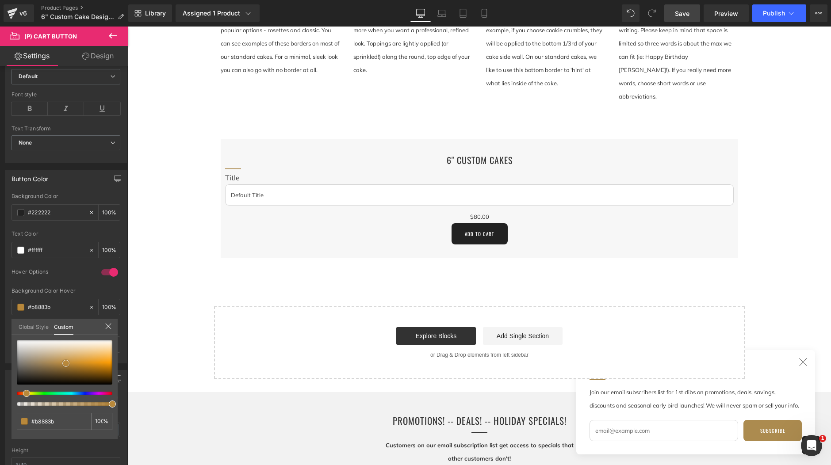
type input "#b4863a"
click at [58, 364] on span at bounding box center [58, 364] width 7 height 7
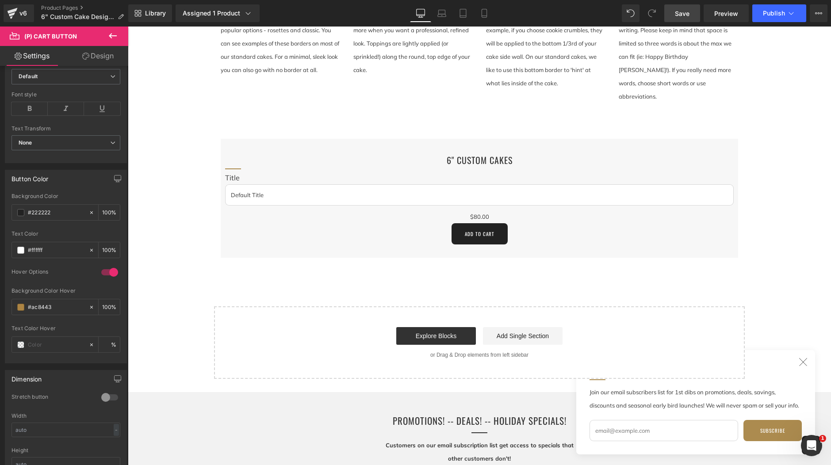
click at [159, 336] on body "Skip to content facebook instagram [GEOGRAPHIC_DATA] ALL PRODUCTS ARE VEGAN, GL…" at bounding box center [479, 172] width 703 height 1224
click at [688, 13] on span "Save" at bounding box center [682, 13] width 15 height 9
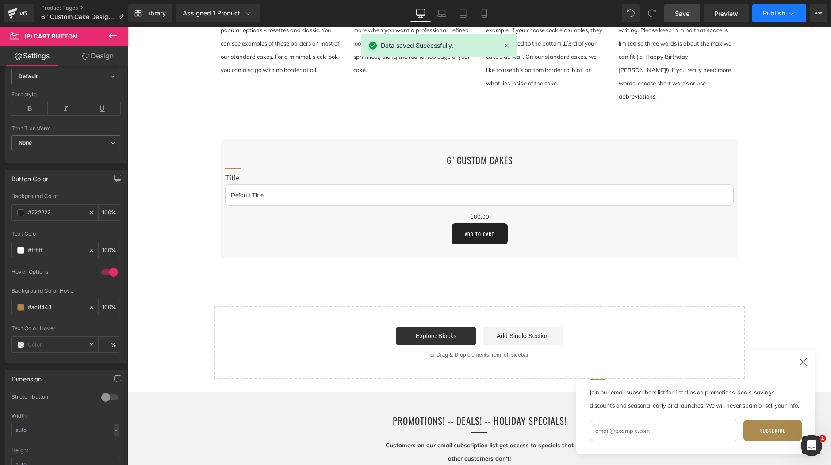
click at [771, 13] on span "Publish" at bounding box center [774, 13] width 22 height 7
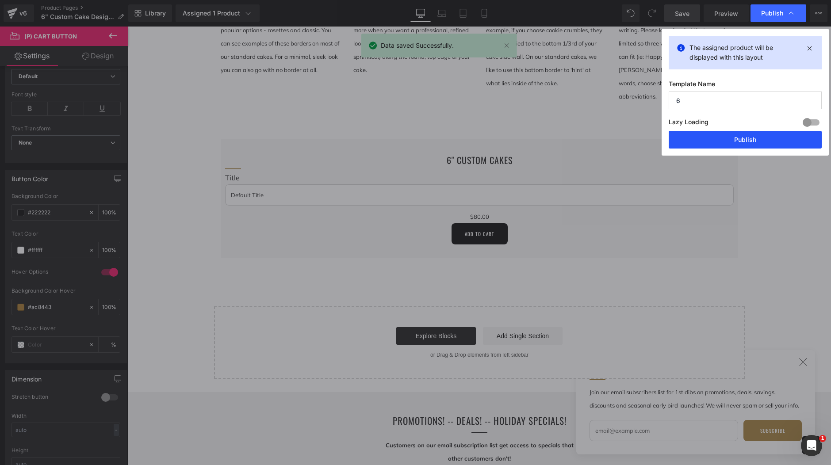
click at [748, 139] on button "Publish" at bounding box center [745, 140] width 153 height 18
